Goal: Obtain resource: Download file/media

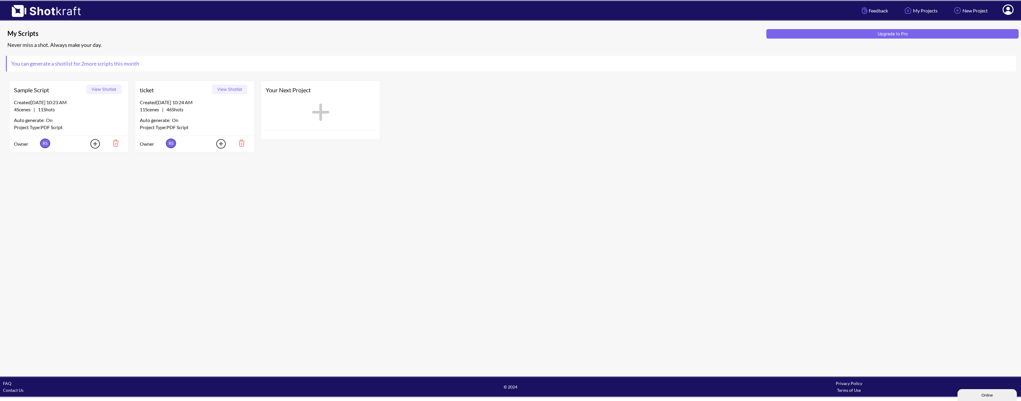
click at [184, 102] on div "Created 8/12/25 at 10:24 AM" at bounding box center [195, 102] width 110 height 7
click at [230, 91] on button "View Shotlist" at bounding box center [230, 90] width 36 height 10
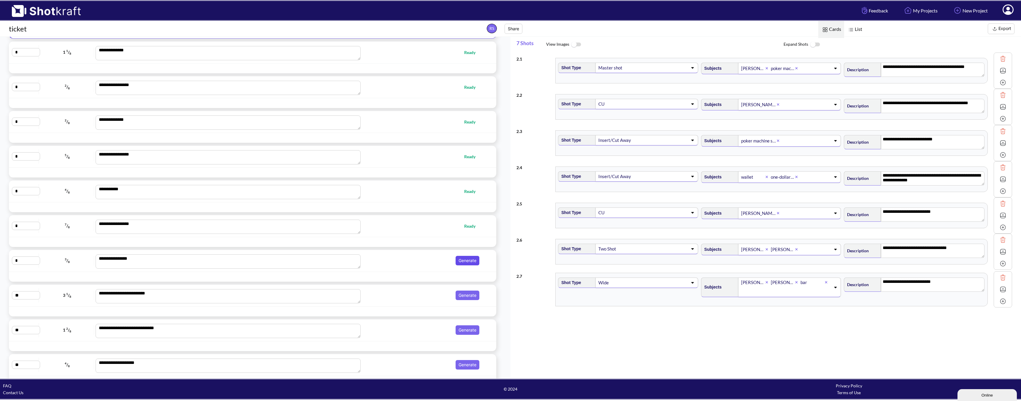
click at [461, 261] on button "Generate" at bounding box center [468, 261] width 24 height 10
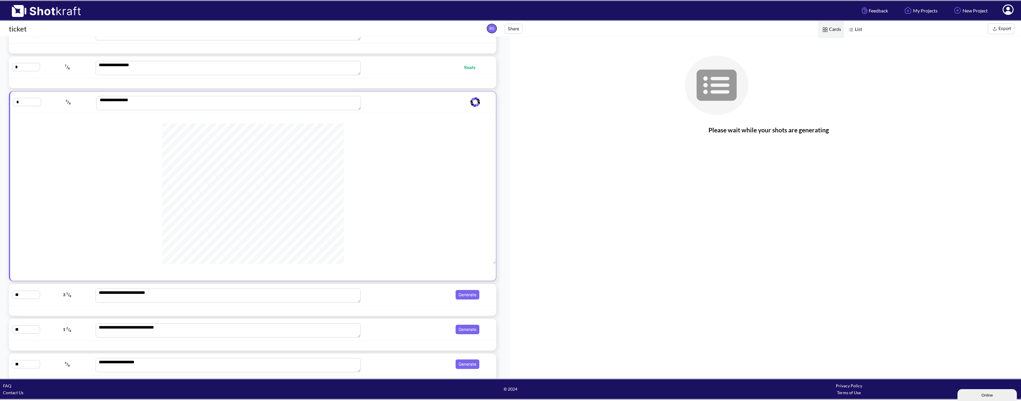
scroll to position [218, 0]
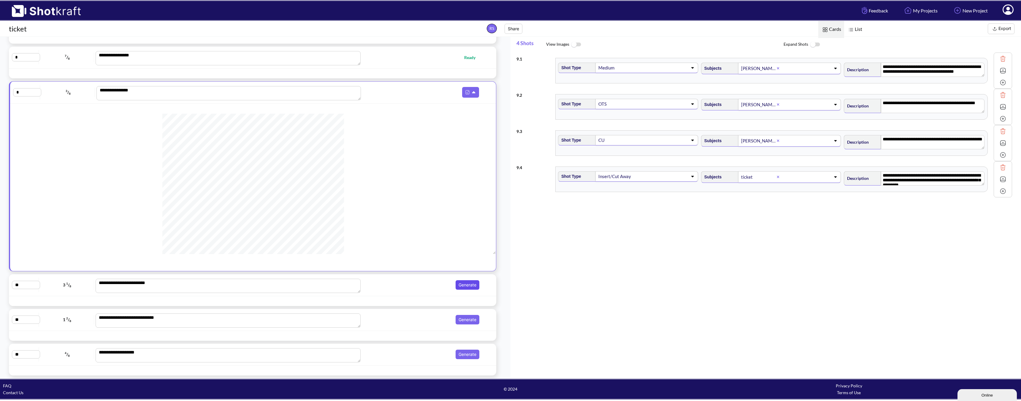
click at [460, 284] on button "Generate" at bounding box center [468, 285] width 24 height 10
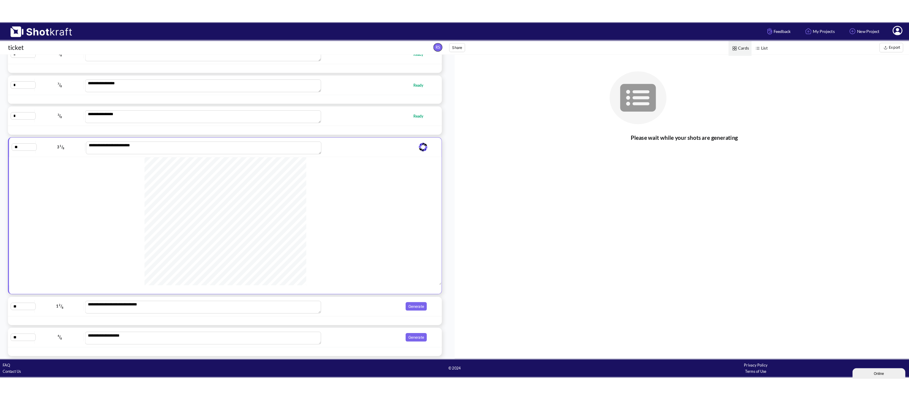
scroll to position [119, 0]
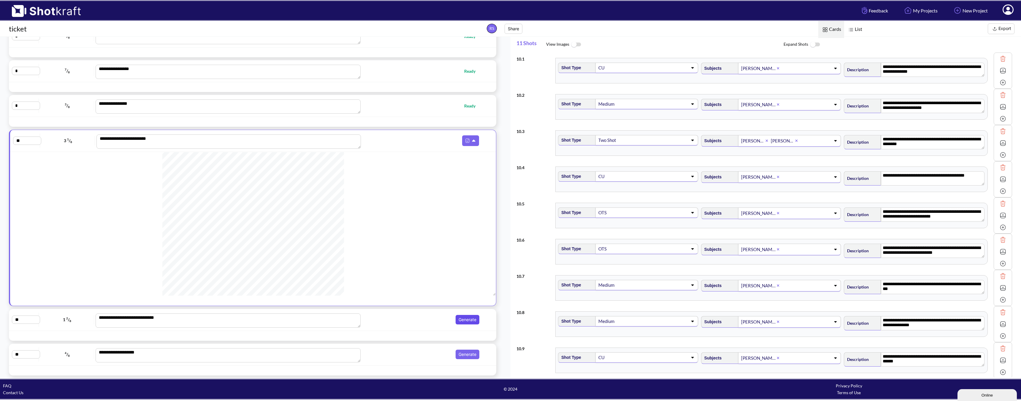
click at [467, 319] on button "Generate" at bounding box center [468, 320] width 24 height 10
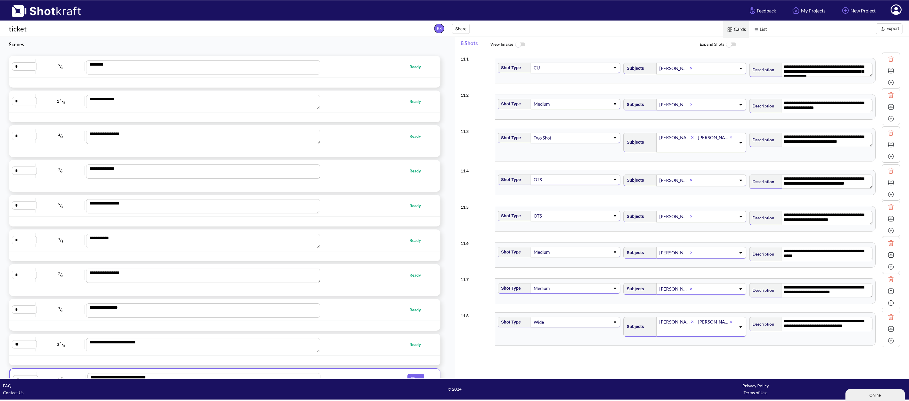
scroll to position [0, 0]
click at [883, 26] on img at bounding box center [882, 28] width 7 height 7
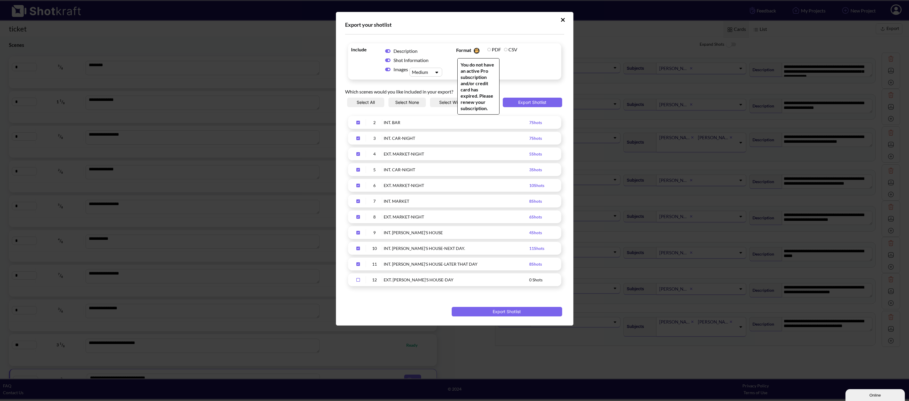
click at [490, 49] on label "PDF" at bounding box center [494, 50] width 14 height 6
click at [561, 16] on button "Upload Script" at bounding box center [563, 20] width 10 height 10
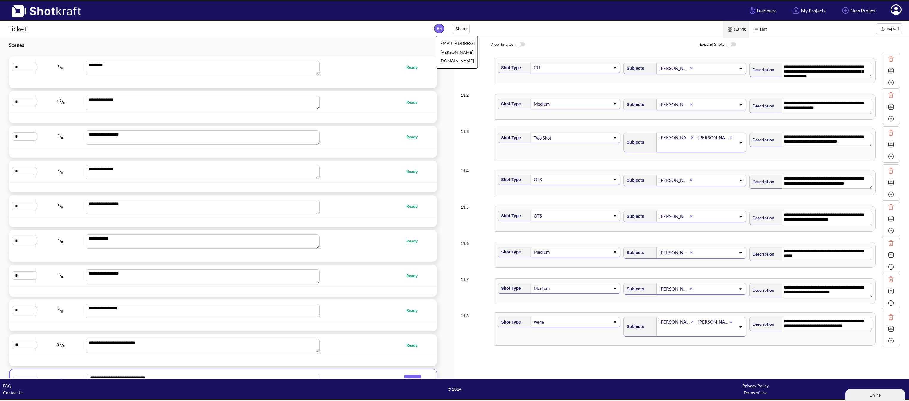
click at [439, 26] on span "RS rohan.stevens@pcc.edu" at bounding box center [439, 29] width 10 height 10
click at [436, 29] on span "RS rohan.stevens@pcc.edu" at bounding box center [439, 29] width 10 height 10
click at [27, 14] on img at bounding box center [43, 9] width 87 height 16
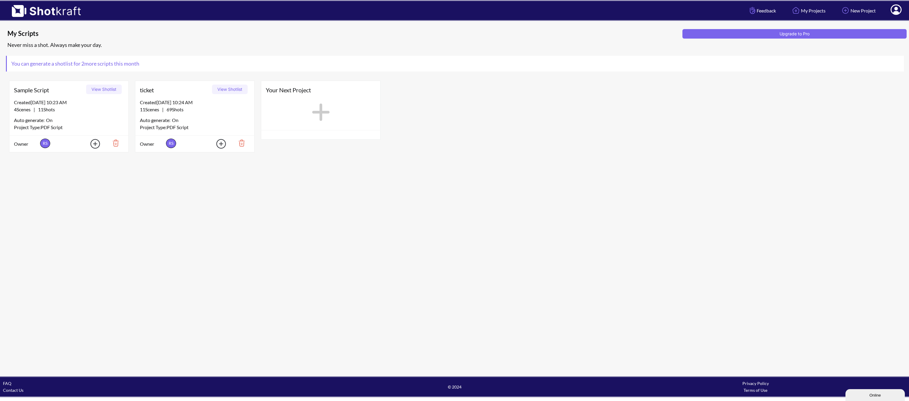
click at [894, 12] on icon at bounding box center [896, 10] width 6 height 7
click at [877, 24] on link "My Profile" at bounding box center [879, 22] width 49 height 10
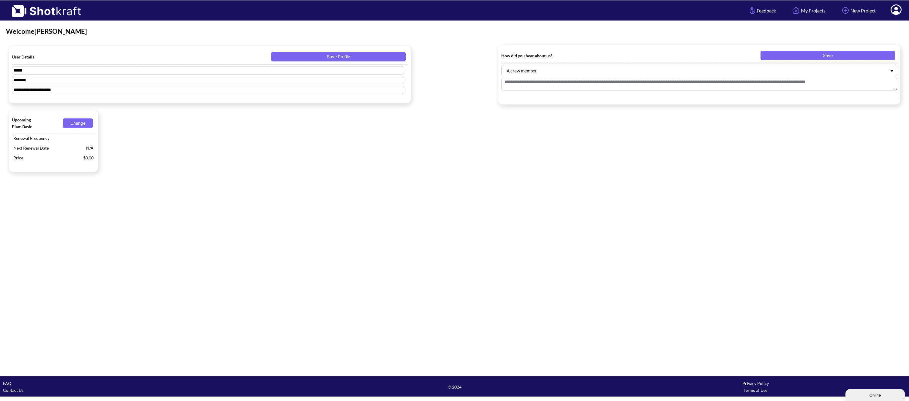
click at [269, 155] on div "Upcoming Plan: Basic Change Renewal Frequency Next Renewal Date N/A Price $0.00" at bounding box center [454, 140] width 897 height 67
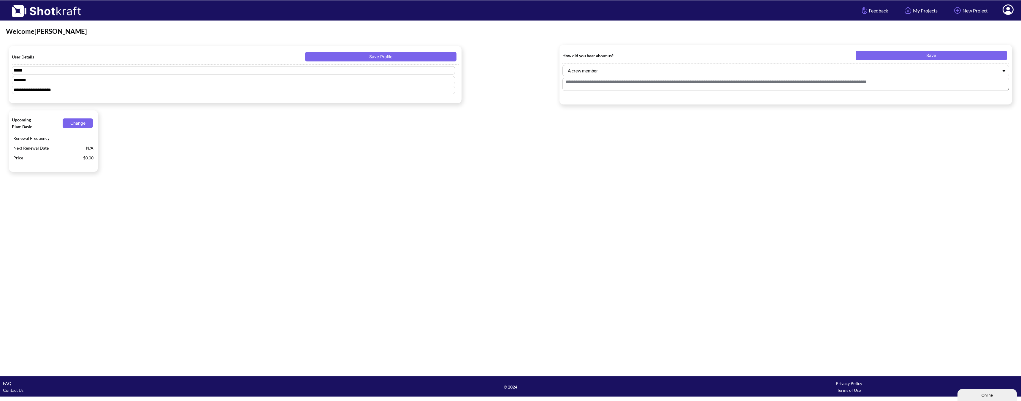
click at [50, 14] on img at bounding box center [43, 9] width 87 height 16
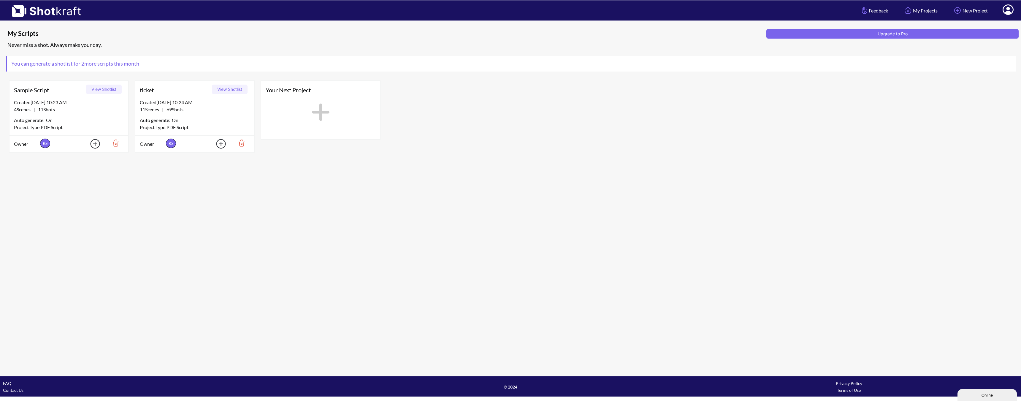
click at [178, 99] on div "ticket View Shotlist" at bounding box center [194, 90] width 119 height 18
click at [227, 88] on button "View Shotlist" at bounding box center [230, 90] width 36 height 10
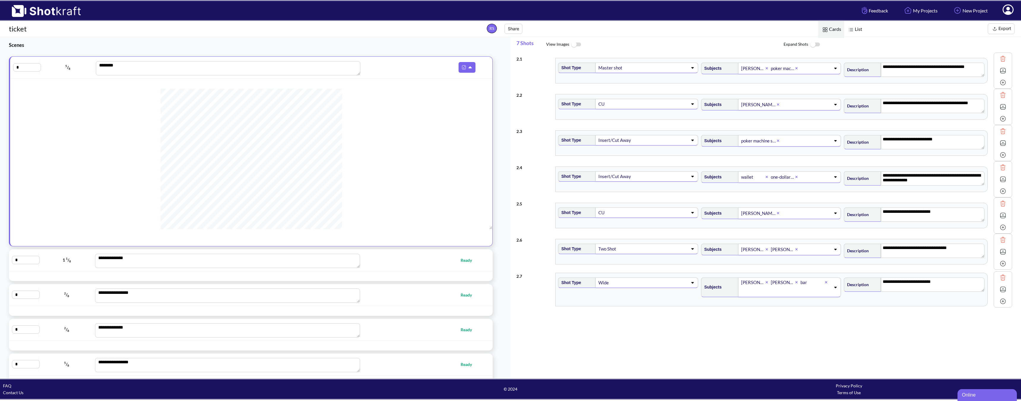
click at [991, 34] on button "Export" at bounding box center [1001, 28] width 27 height 11
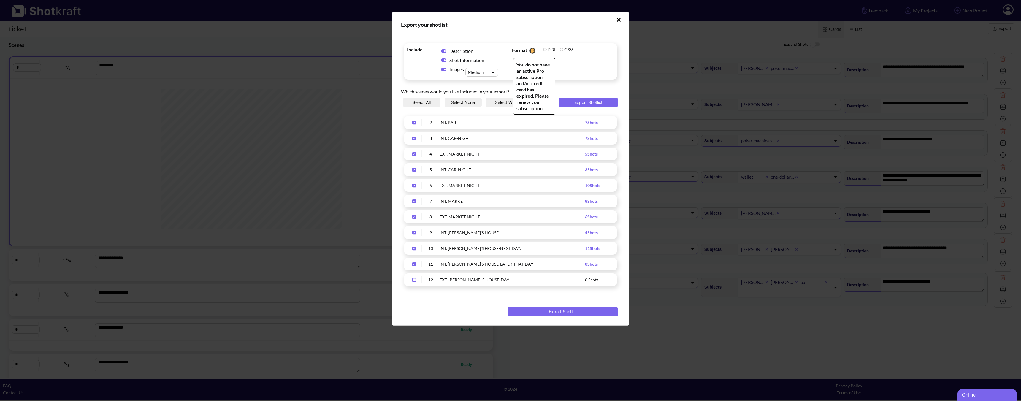
click at [535, 49] on img "Upload Script" at bounding box center [532, 50] width 8 height 9
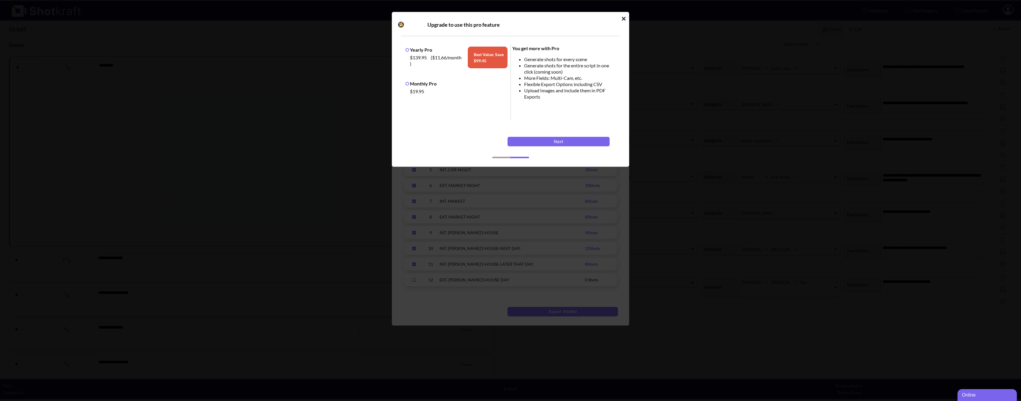
click at [622, 23] on div "Upgrade to use this pro feature Yearly Pro $139.95 ( $11.66 /month ) Best Value…" at bounding box center [511, 89] width 238 height 155
click at [630, 13] on div "Upgrade to use this pro feature Yearly Pro $139.95 ( $11.66 /month ) Best Value…" at bounding box center [510, 200] width 1021 height 401
click at [630, 19] on div "Upgrade to use this pro feature Yearly Pro $139.95 ( $11.66 /month ) Best Value…" at bounding box center [510, 200] width 1021 height 401
click at [621, 15] on div "Upgrade to use this pro feature Yearly Pro $139.95 ( $11.66 /month ) Best Value…" at bounding box center [511, 89] width 238 height 155
click at [626, 19] on div "Upgrade to use this pro feature Yearly Pro $139.95 ( $11.66 /month ) Best Value…" at bounding box center [511, 89] width 238 height 155
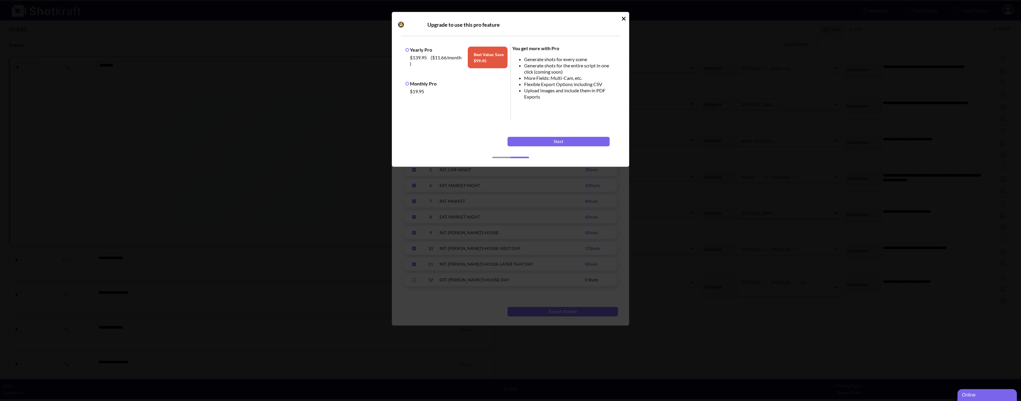
drag, startPoint x: 626, startPoint y: 20, endPoint x: 623, endPoint y: 18, distance: 3.2
click at [626, 20] on icon "Idle Modal" at bounding box center [624, 19] width 4 height 6
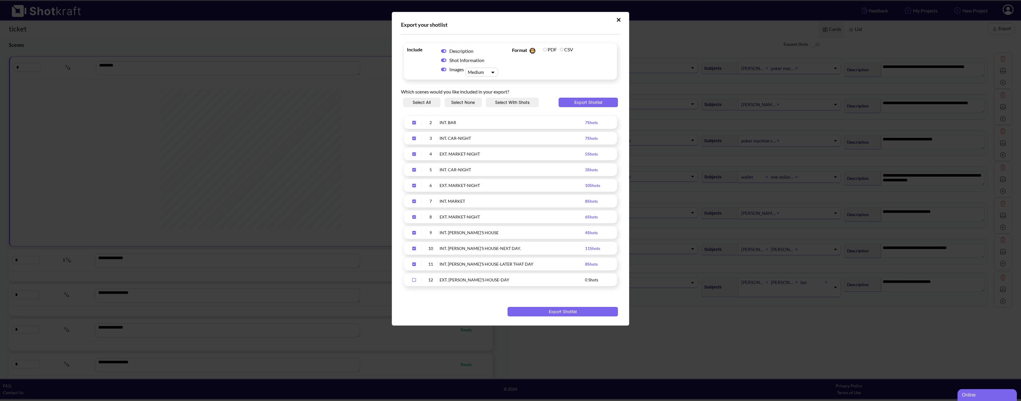
click at [481, 71] on div "Upload Script" at bounding box center [476, 72] width 21 height 6
click at [358, 104] on div "Export your shotlist Include Description Shot Information Images Medium Format …" at bounding box center [510, 200] width 1021 height 401
click at [618, 21] on icon "Upload Script" at bounding box center [619, 20] width 4 height 4
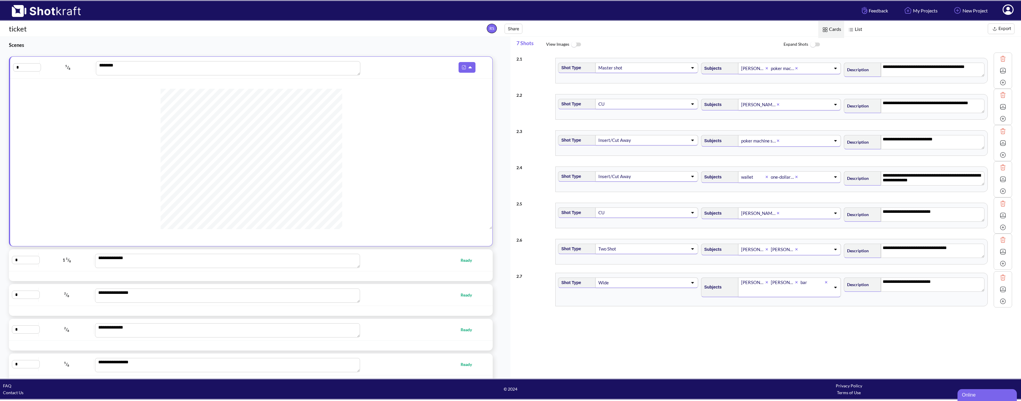
click at [577, 49] on img at bounding box center [575, 44] width 13 height 13
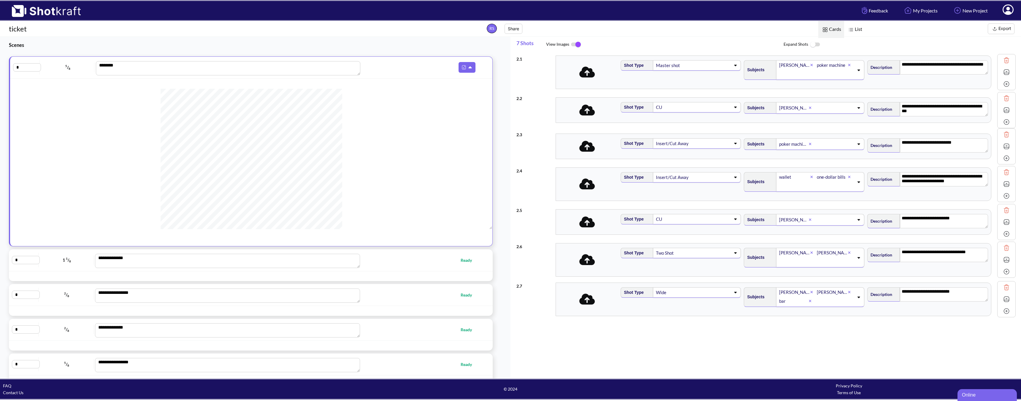
click at [588, 76] on icon at bounding box center [588, 72] width 16 height 11
click at [998, 72] on div at bounding box center [1007, 72] width 18 height 36
click at [525, 357] on div "**********" at bounding box center [769, 215] width 505 height 325
click at [1001, 29] on button "Export" at bounding box center [1001, 28] width 27 height 11
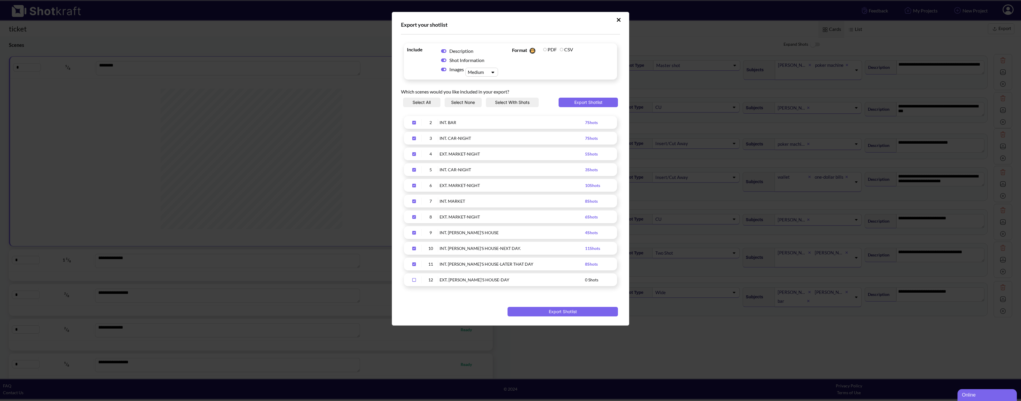
click at [439, 325] on div "Export your shotlist Include Description Shot Information Images Medium Format …" at bounding box center [511, 169] width 238 height 314
drag, startPoint x: 558, startPoint y: 355, endPoint x: 558, endPoint y: 352, distance: 3.0
click at [558, 354] on div "Export your shotlist Include Description Shot Information Images Medium Format …" at bounding box center [510, 200] width 1021 height 401
click at [619, 17] on icon "Upload Script" at bounding box center [619, 20] width 4 height 6
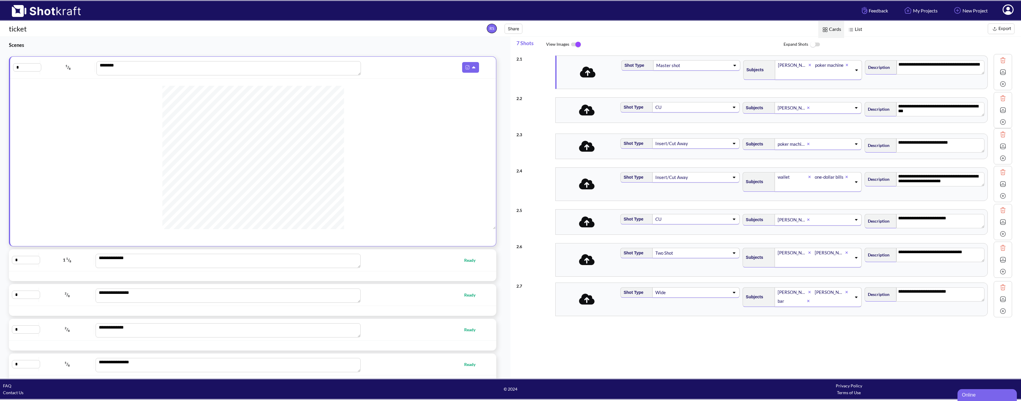
scroll to position [98, 0]
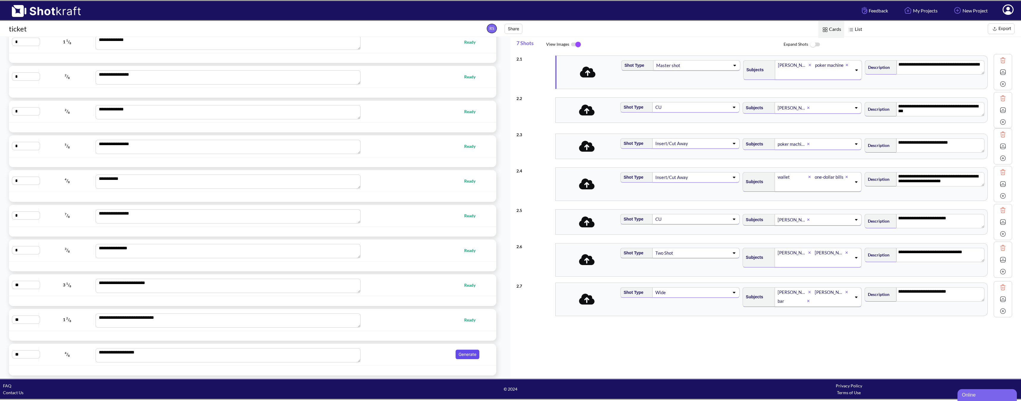
click at [469, 353] on button "Generate" at bounding box center [468, 355] width 24 height 10
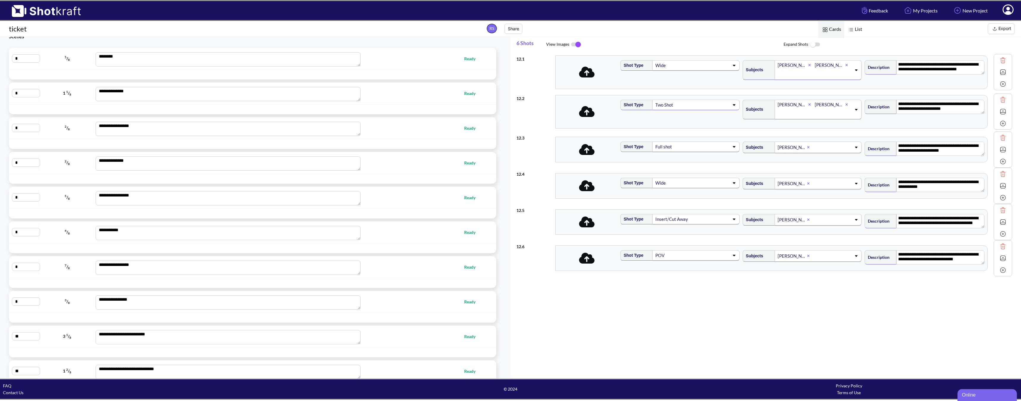
scroll to position [0, 0]
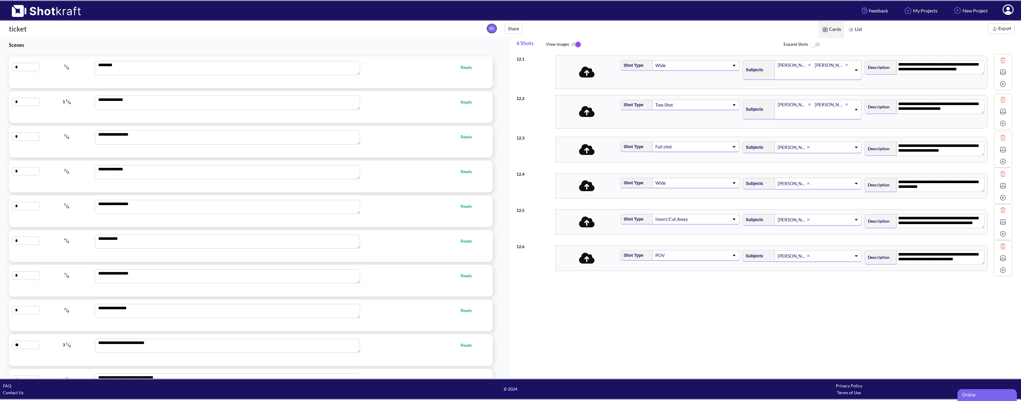
click at [582, 45] on img at bounding box center [575, 44] width 13 height 12
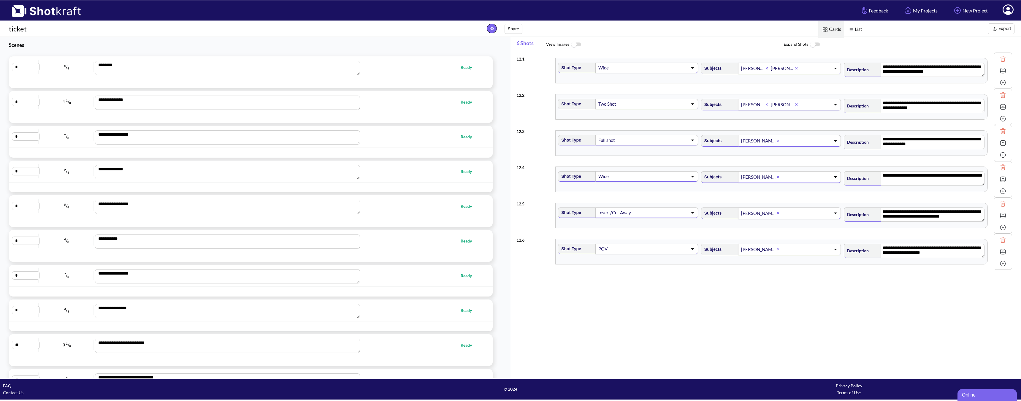
click at [868, 27] on span "Export" at bounding box center [941, 28] width 151 height 11
click at [861, 29] on span "List" at bounding box center [854, 29] width 21 height 17
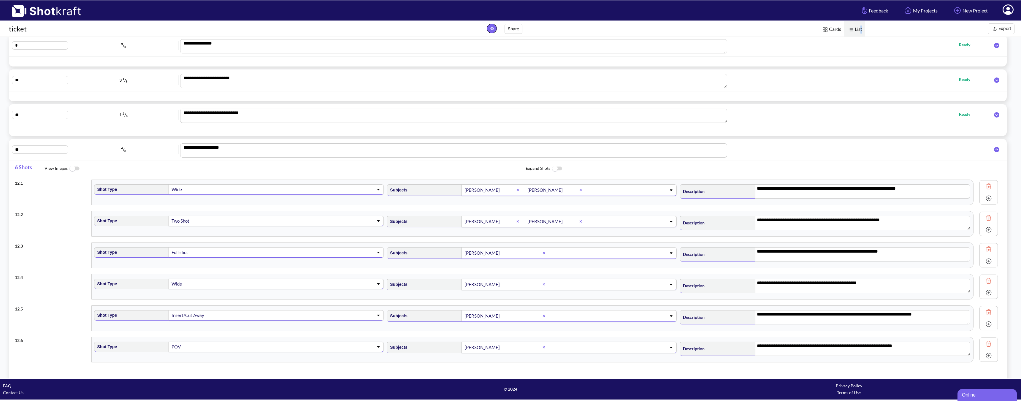
scroll to position [273, 0]
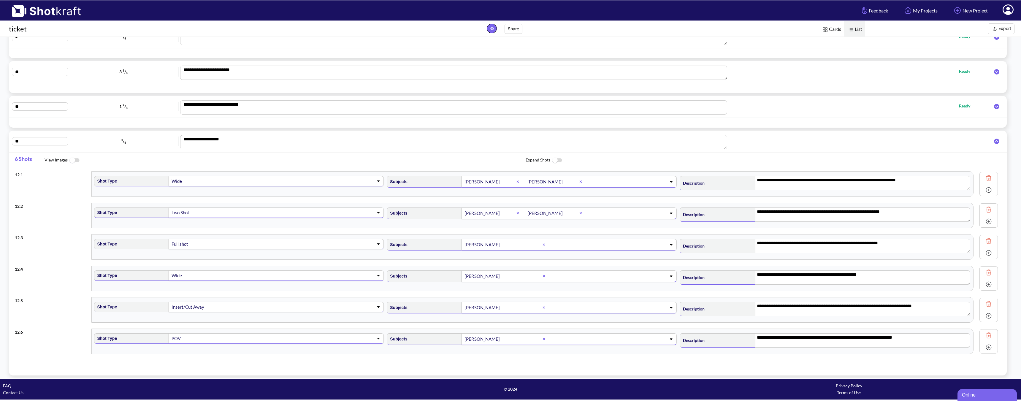
click at [773, 114] on div "**********" at bounding box center [508, 107] width 992 height 16
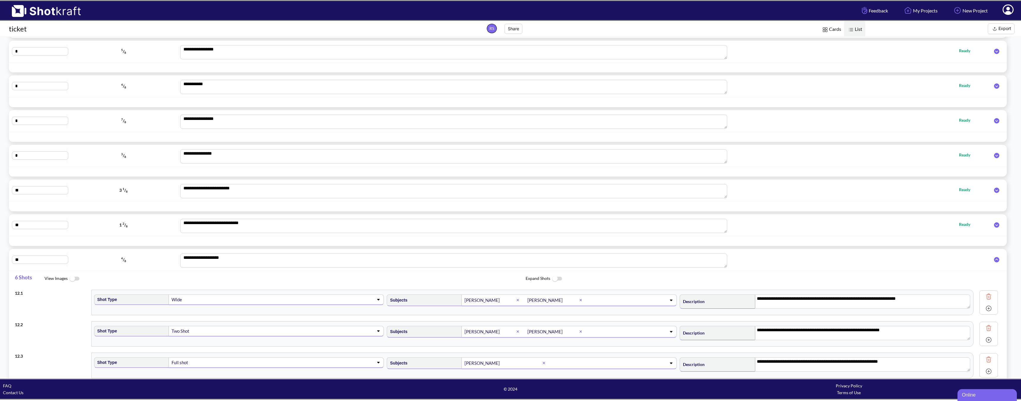
scroll to position [154, 0]
click at [1000, 28] on button "Export" at bounding box center [1001, 28] width 27 height 11
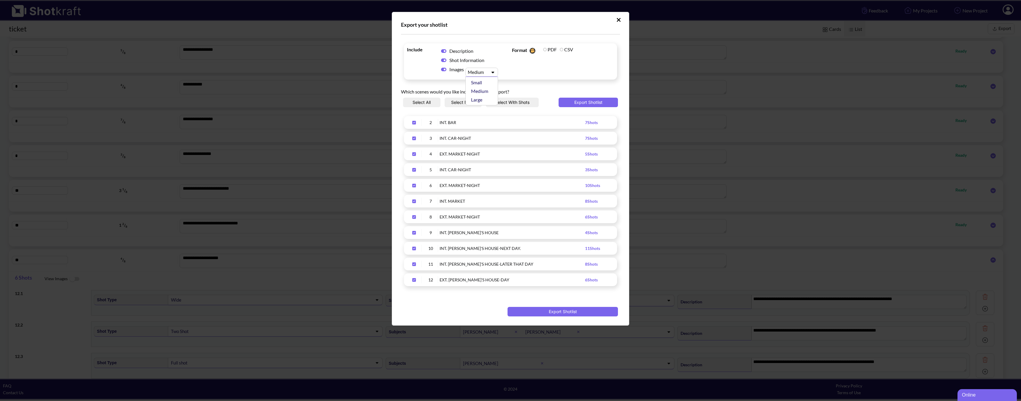
click at [486, 73] on div "Upload Script" at bounding box center [476, 72] width 21 height 6
click at [487, 72] on div "Upload Script" at bounding box center [476, 72] width 21 height 6
click at [571, 311] on button "Export Shotlist" at bounding box center [563, 312] width 110 height 10
